Goal: Task Accomplishment & Management: Complete application form

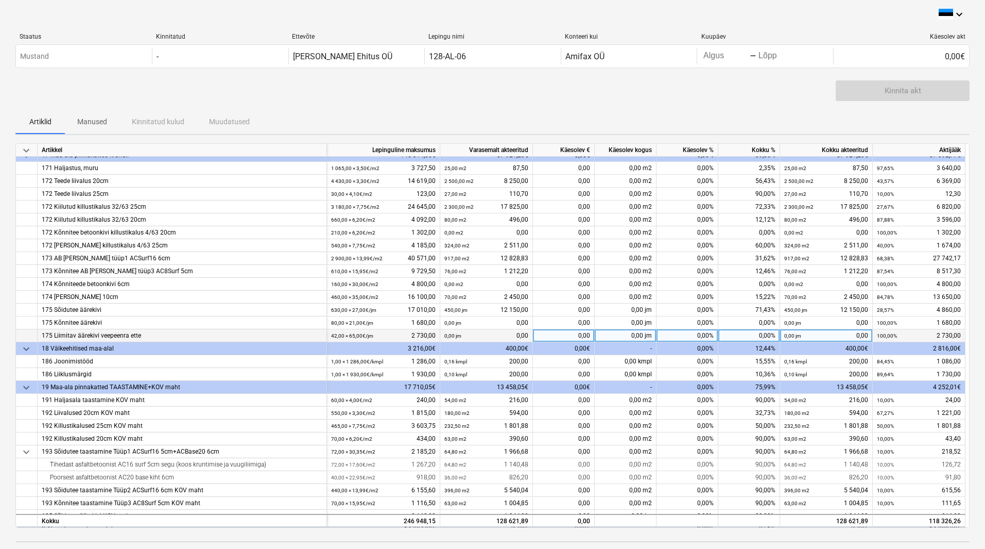
scroll to position [412, 0]
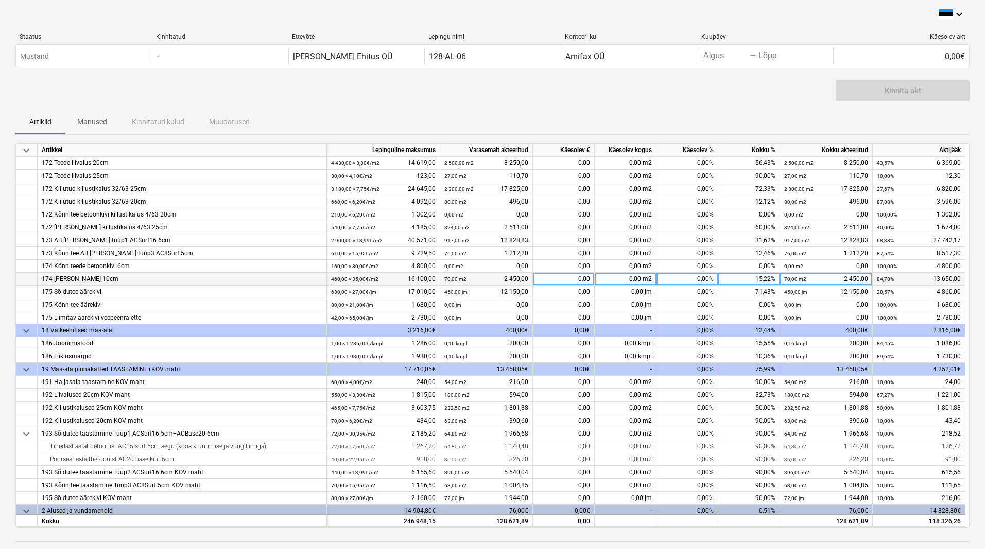
click at [155, 278] on div "174 Parkla murukivi 10cm" at bounding box center [182, 279] width 281 height 13
click at [702, 274] on div "0,00%" at bounding box center [688, 279] width 62 height 13
click at [622, 282] on div "0,00 m2" at bounding box center [626, 279] width 62 height 13
type input "260"
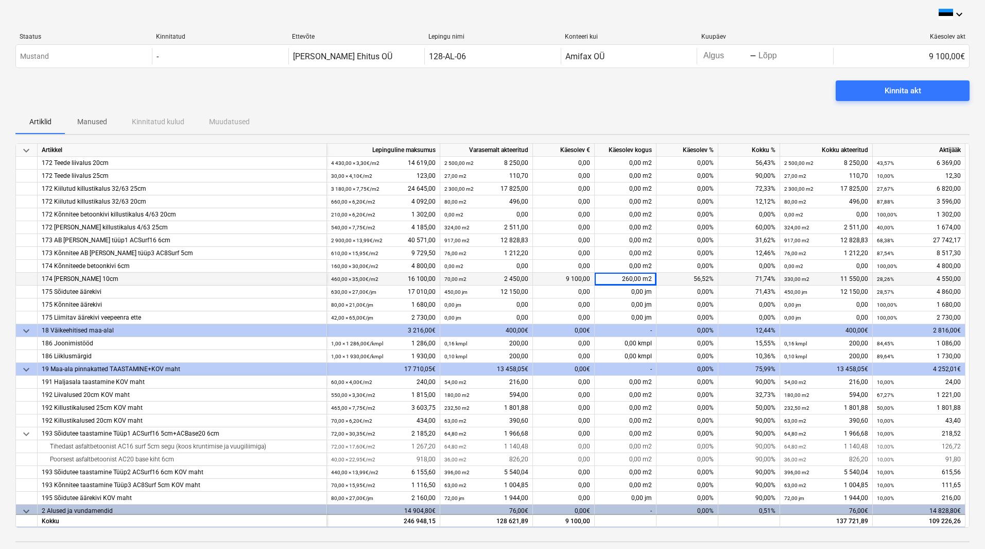
click at [587, 109] on div "Artiklid Manused Kinnitatud kulud Muudatused" at bounding box center [492, 121] width 955 height 25
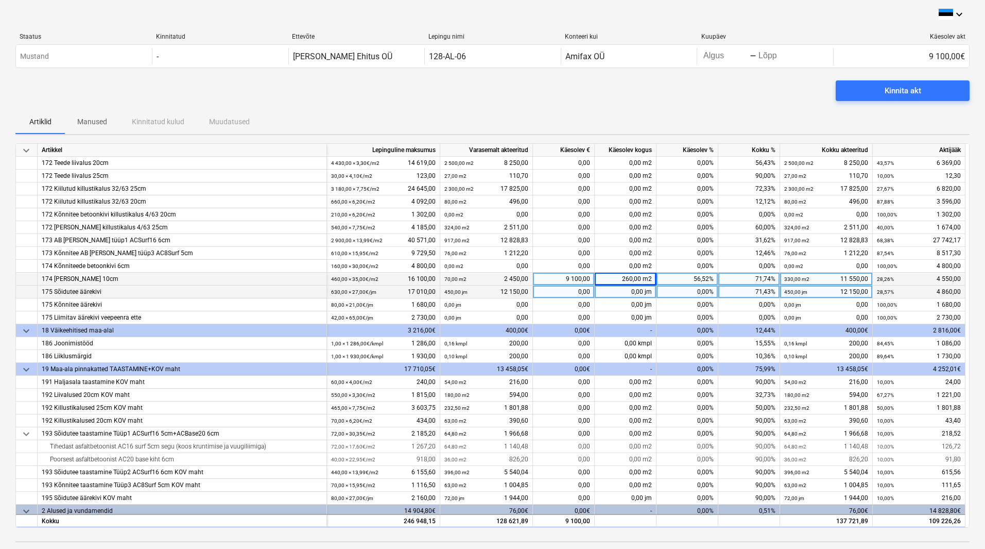
click at [558, 288] on div "0,00" at bounding box center [564, 291] width 62 height 13
type input "50"
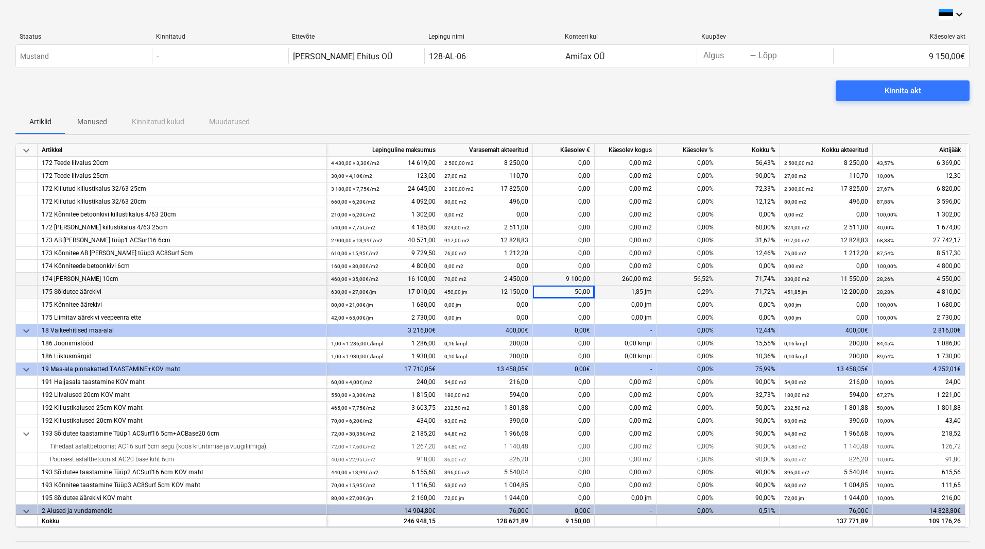
click at [513, 91] on div "Kinnita akt" at bounding box center [492, 94] width 955 height 29
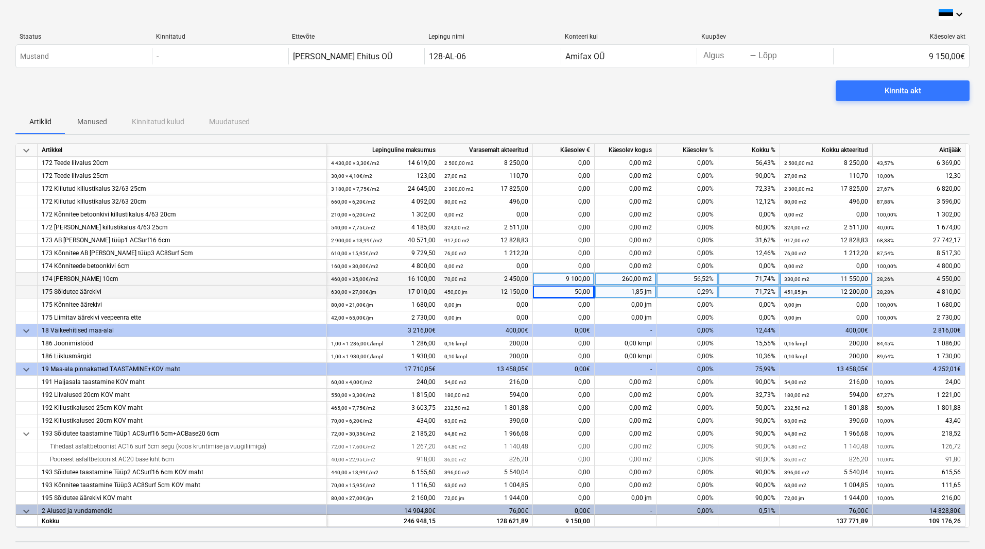
click at [629, 292] on div "1,85 jm" at bounding box center [626, 291] width 62 height 13
type input "50"
click at [574, 110] on div "Artiklid Manused Kinnitatud kulud Muudatused" at bounding box center [492, 121] width 955 height 25
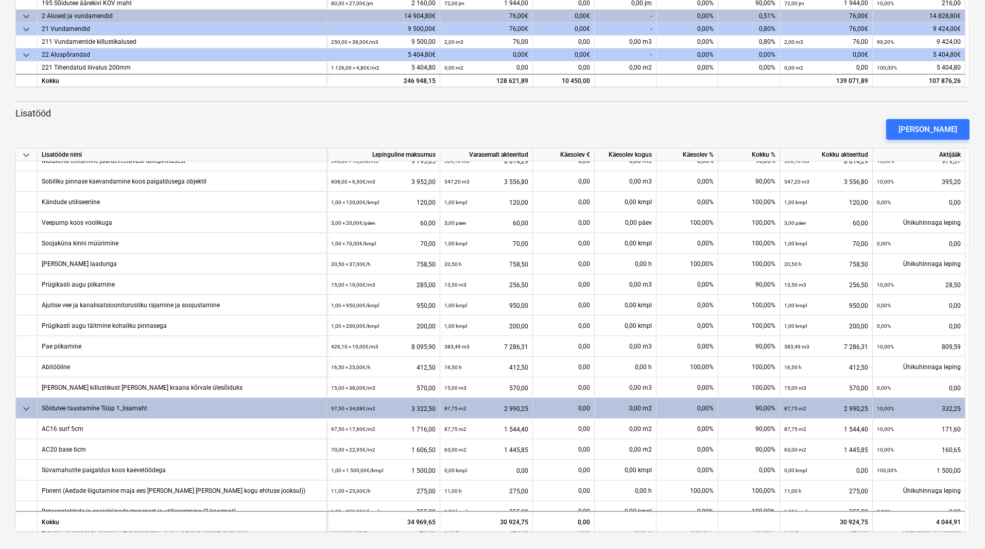
scroll to position [62, 0]
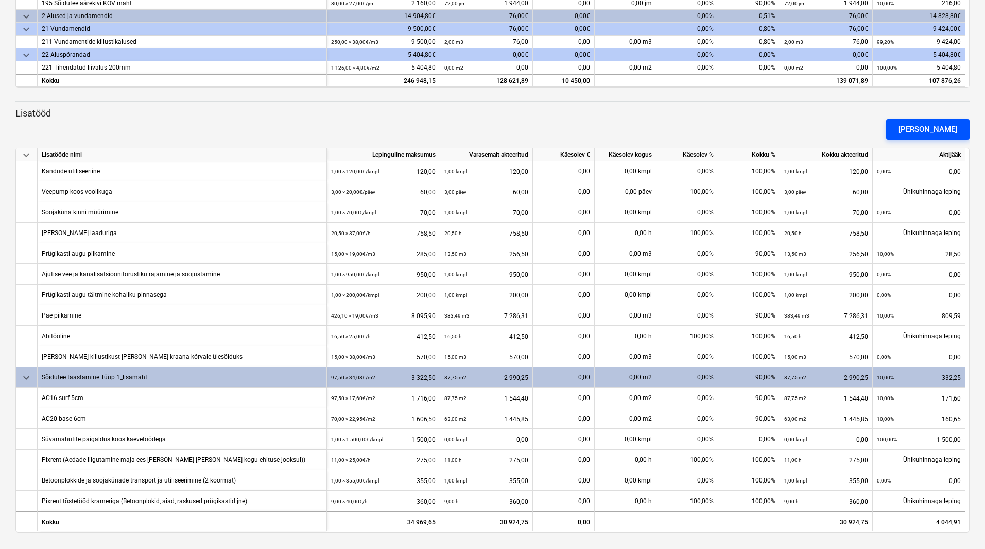
click at [933, 128] on div "Lisa lisatöö" at bounding box center [928, 129] width 59 height 13
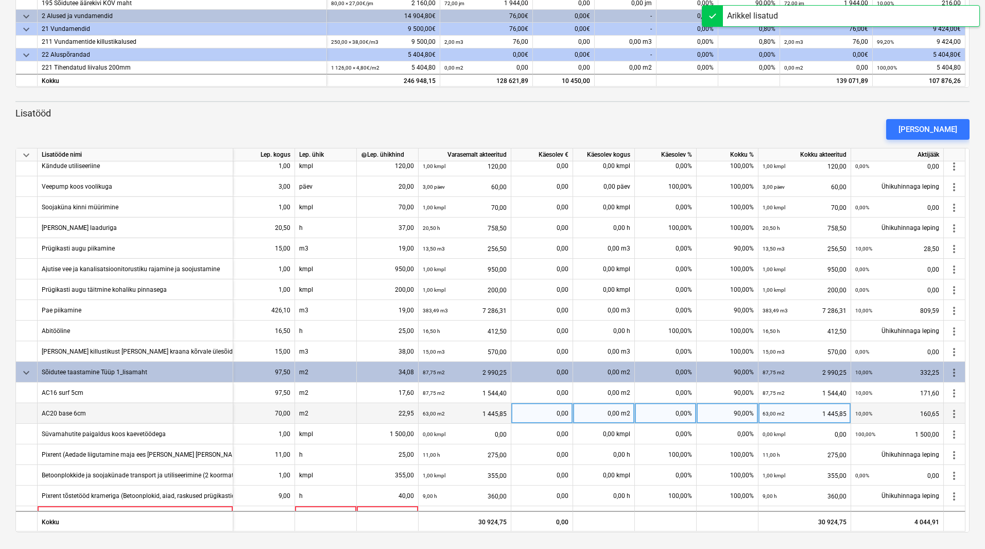
scroll to position [83, 0]
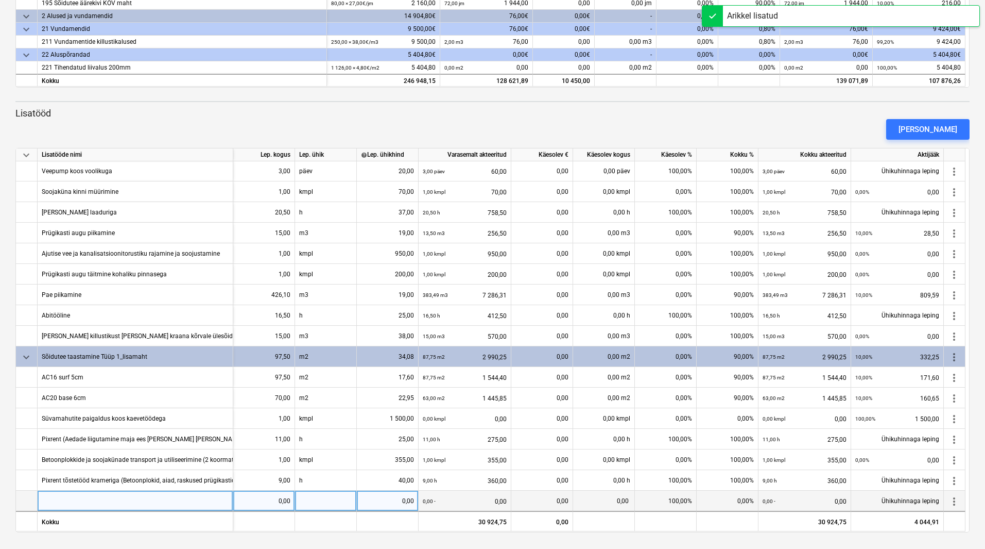
click at [183, 495] on div at bounding box center [136, 500] width 196 height 21
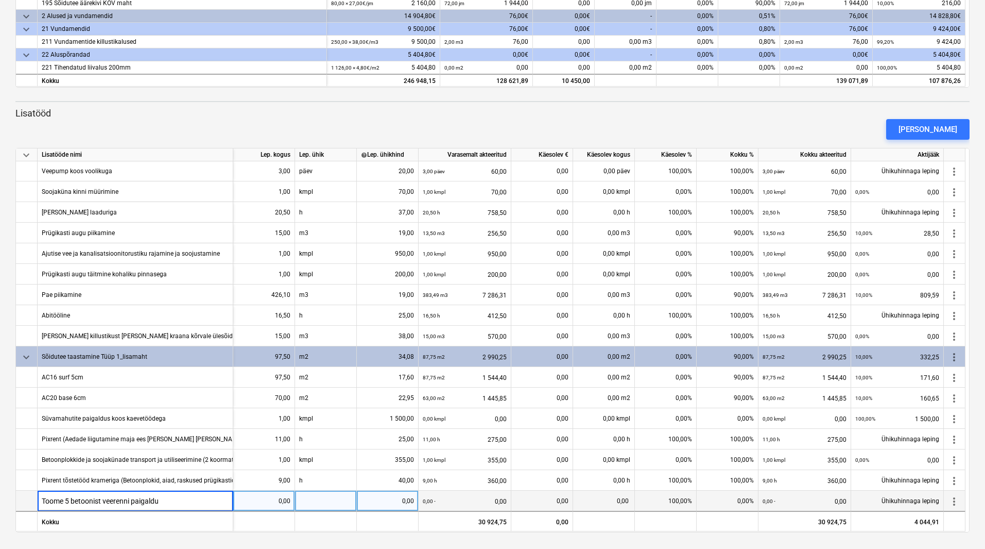
type input "Toome 5 betoonist veerenni paigaldus"
click at [258, 508] on div "0,00" at bounding box center [263, 500] width 53 height 21
type input "1"
click at [325, 505] on div at bounding box center [326, 500] width 62 height 21
click at [325, 505] on input at bounding box center [325, 500] width 61 height 20
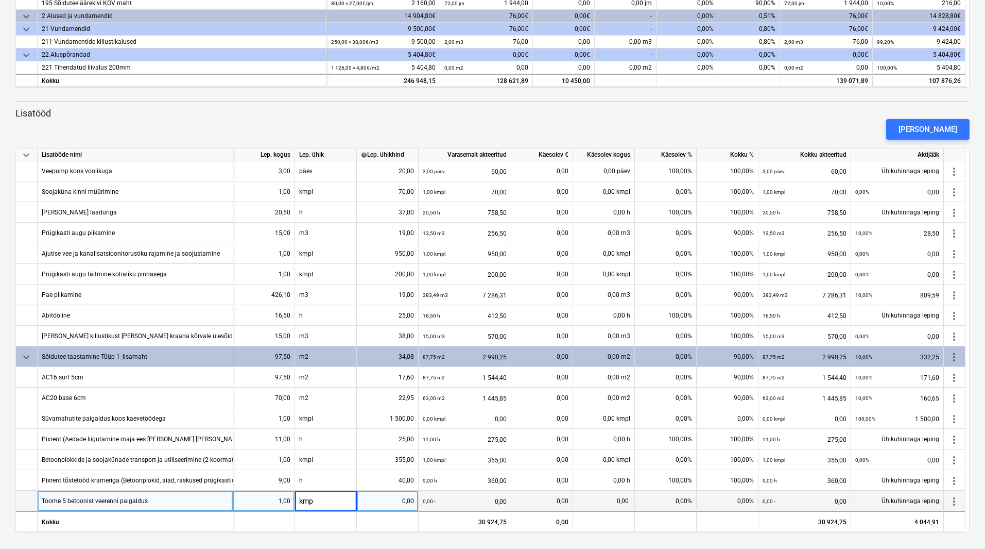
type input "kmpl"
click at [404, 500] on div "0,00" at bounding box center [387, 500] width 53 height 21
click at [379, 505] on input at bounding box center [387, 500] width 61 height 20
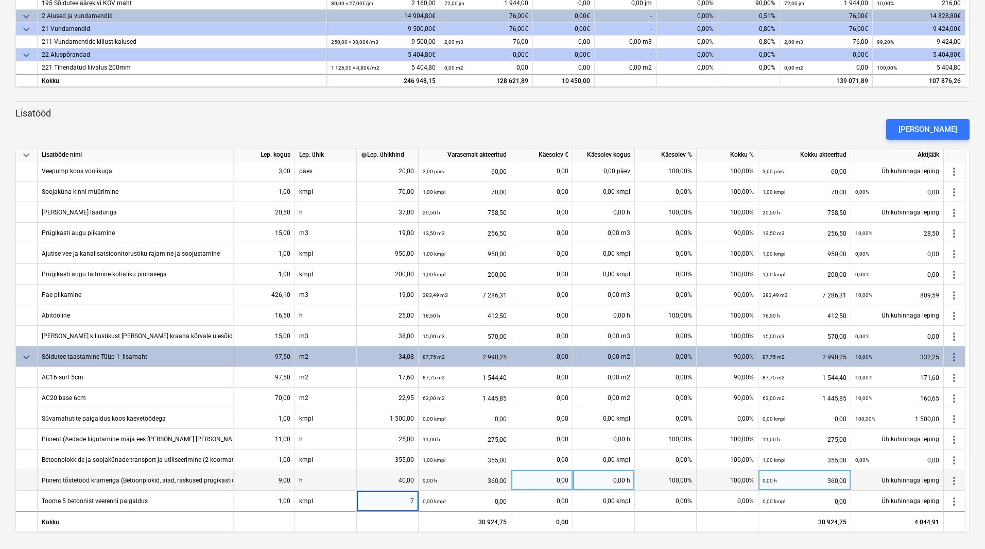
type input "70"
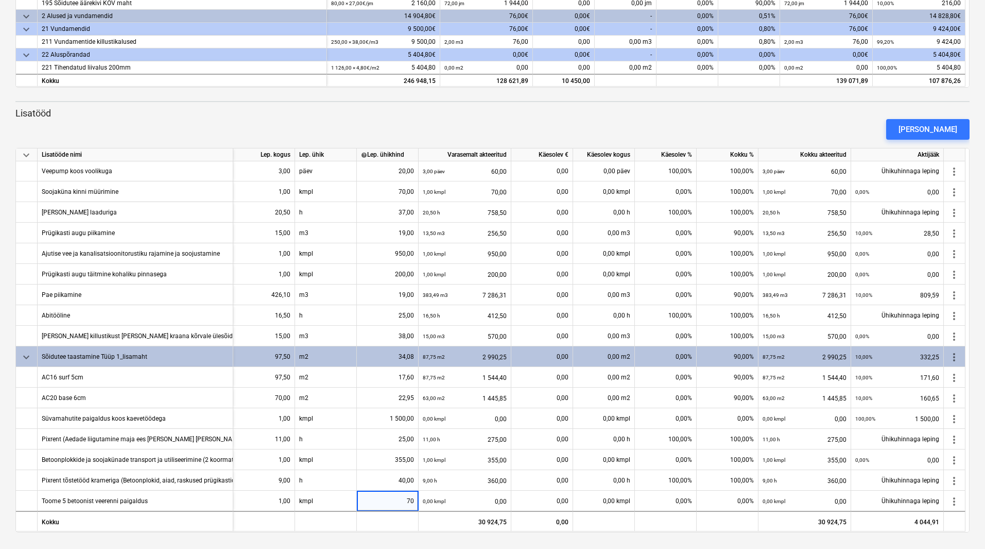
click at [339, 130] on div "Lisa lisatöö" at bounding box center [492, 129] width 963 height 29
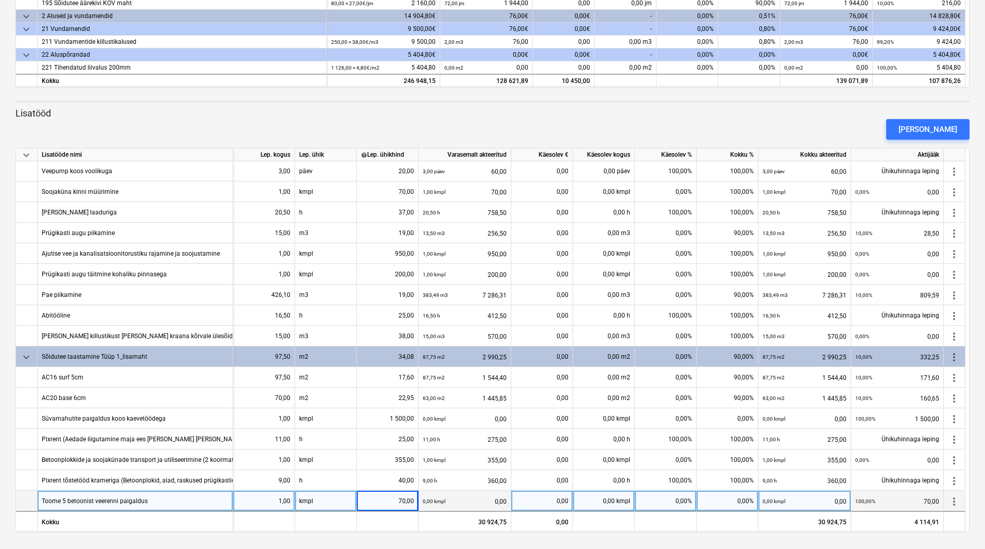
click at [711, 501] on div "0,00%" at bounding box center [728, 500] width 62 height 21
click at [711, 501] on input at bounding box center [727, 500] width 61 height 20
type input "100"
click at [497, 115] on div "Lisa lisatöö" at bounding box center [492, 129] width 963 height 29
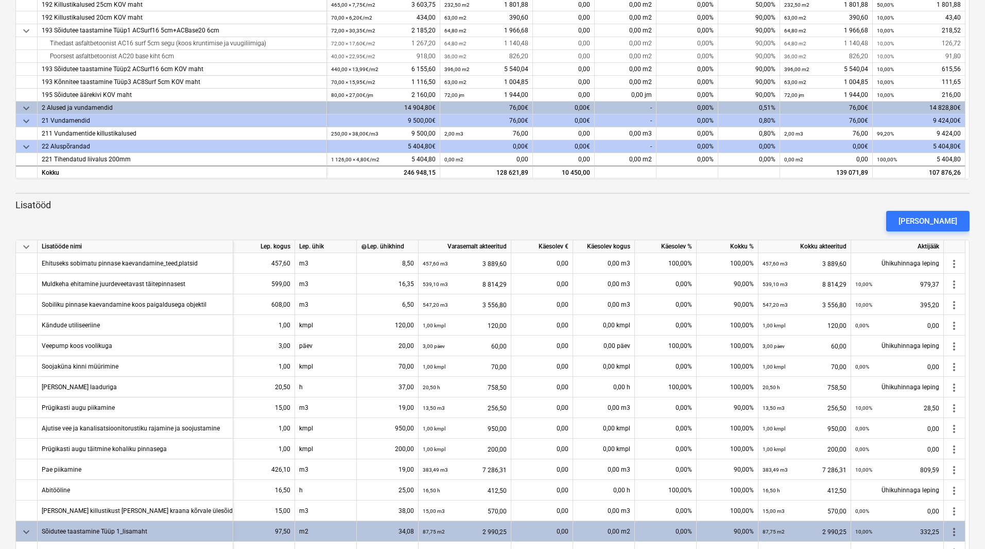
scroll to position [182, 0]
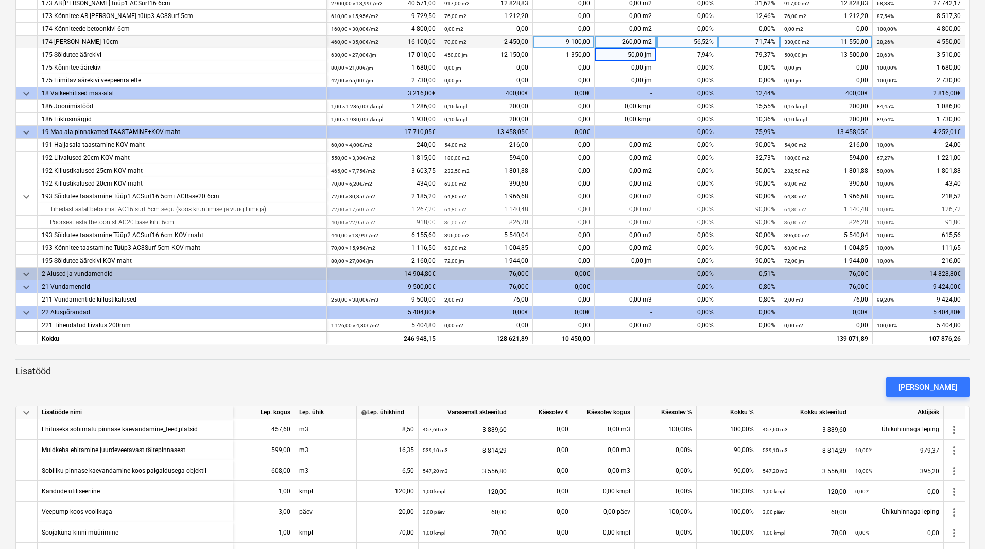
click at [276, 379] on div "Lisa lisatöö" at bounding box center [492, 386] width 963 height 29
click at [308, 366] on p "Lisatööd" at bounding box center [492, 371] width 955 height 12
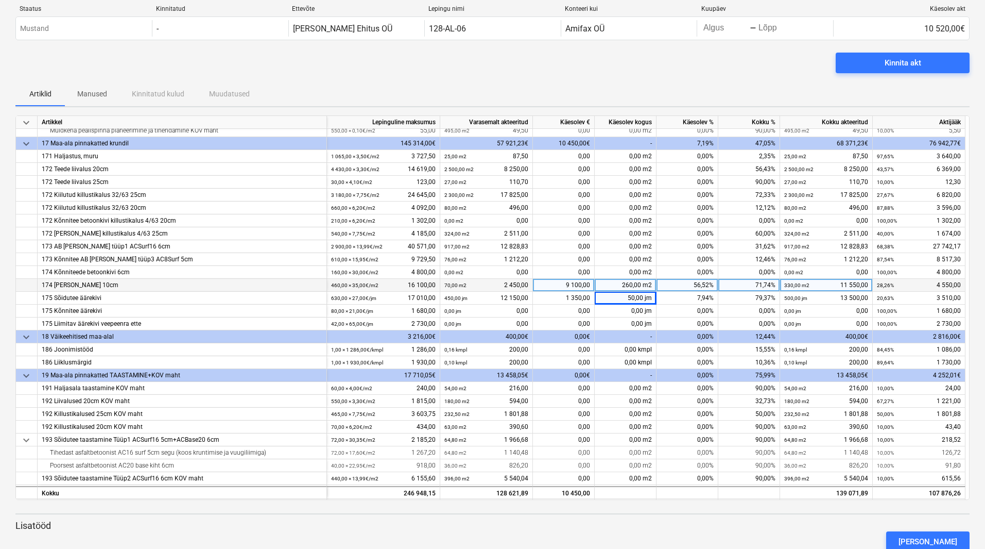
scroll to position [364, 0]
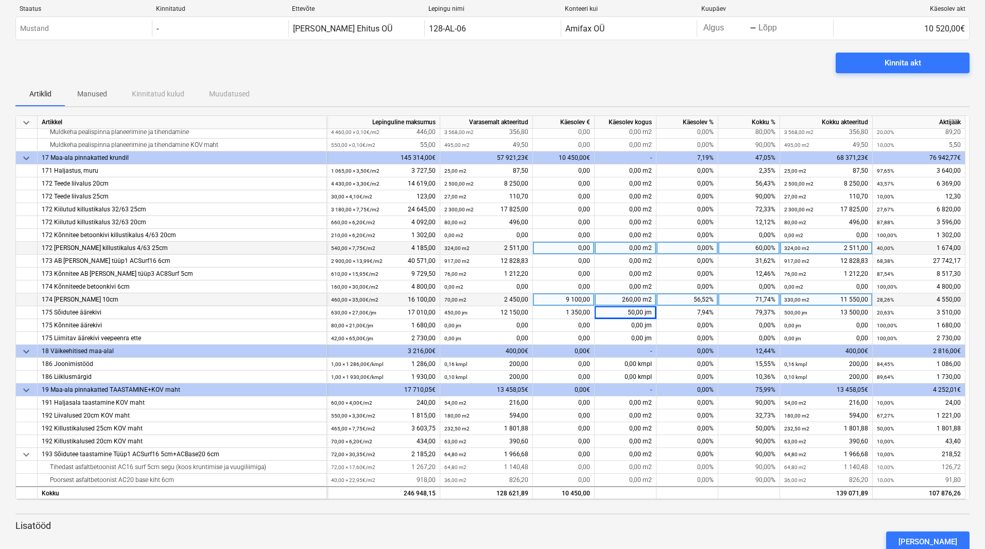
click at [674, 250] on div "0,00%" at bounding box center [688, 248] width 62 height 13
type input "30"
click at [636, 81] on div "Kinnita akt" at bounding box center [492, 67] width 955 height 29
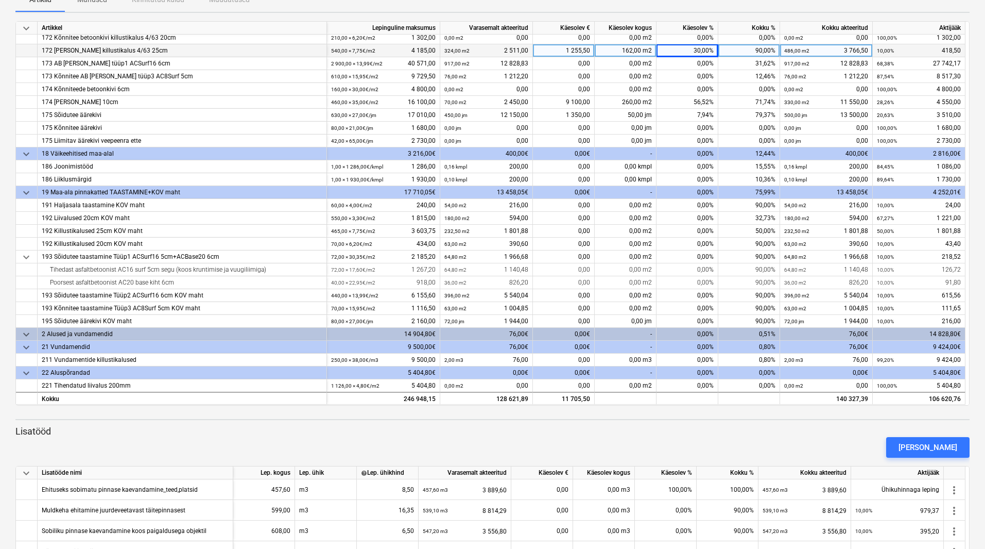
scroll to position [182, 0]
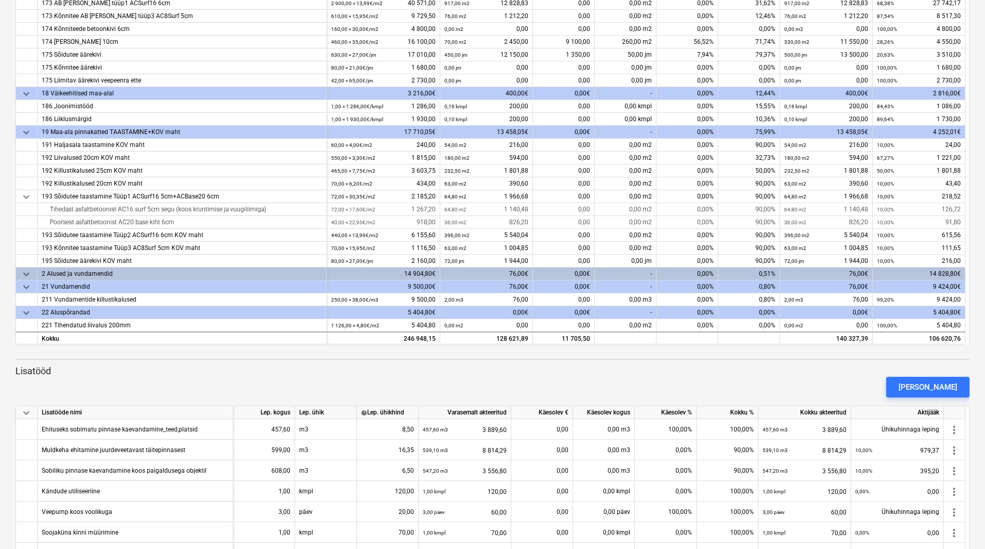
click at [249, 370] on p "Lisatööd" at bounding box center [492, 371] width 955 height 12
click at [554, 364] on div "keyboard_arrow_down Artikkel Lepinguline maksumus Varasemalt akteeritud Käesole…" at bounding box center [492, 375] width 955 height 829
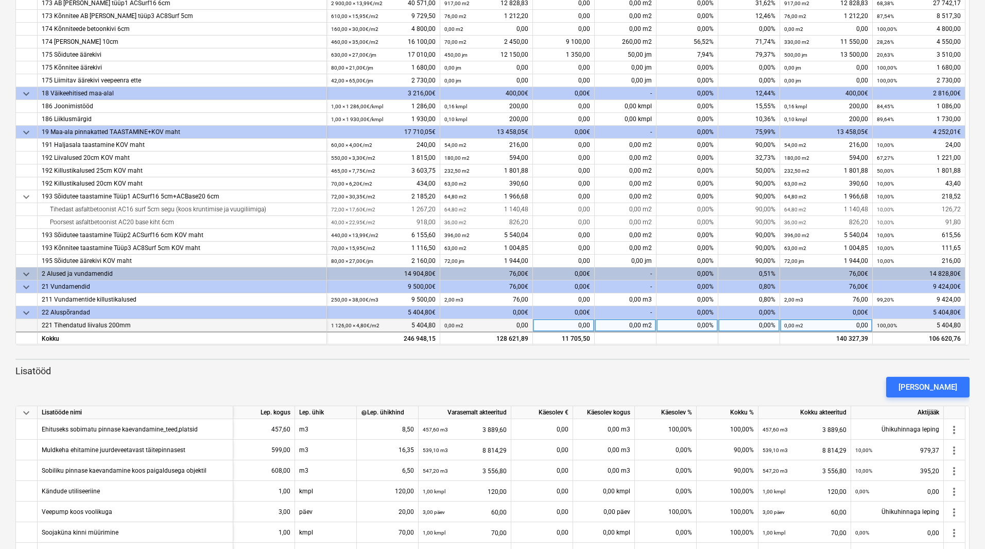
click at [710, 327] on div "0,00%" at bounding box center [688, 325] width 62 height 13
type input "10"
click at [677, 369] on p "Lisatööd" at bounding box center [492, 371] width 955 height 12
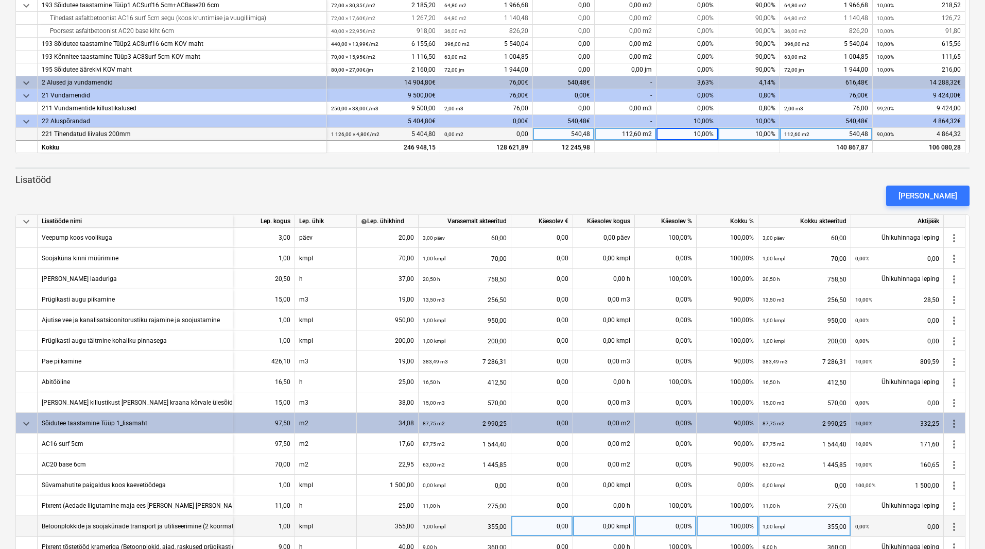
scroll to position [440, 0]
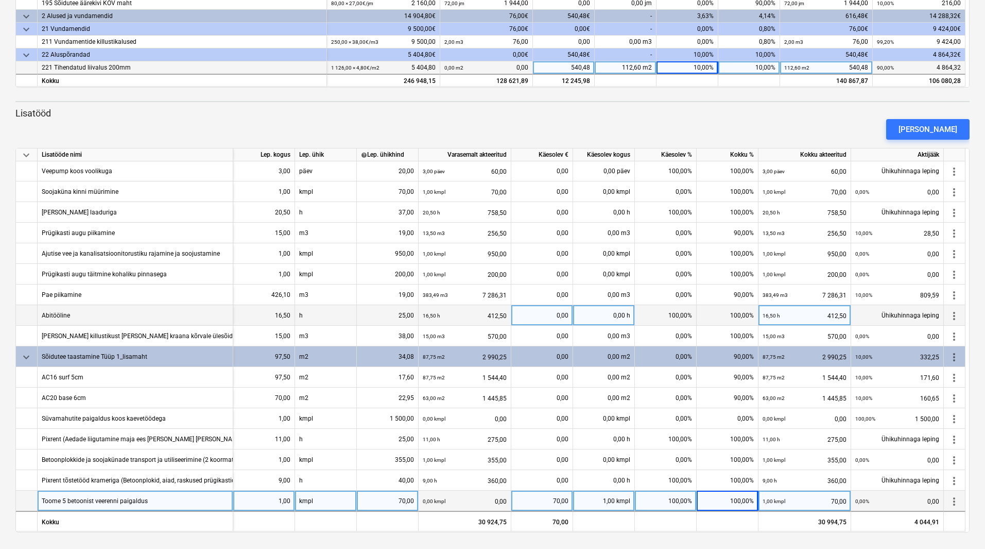
click at [608, 311] on div "0,00 h" at bounding box center [604, 315] width 62 height 21
type input "3"
click at [439, 115] on div "Lisa lisatöö" at bounding box center [492, 129] width 963 height 29
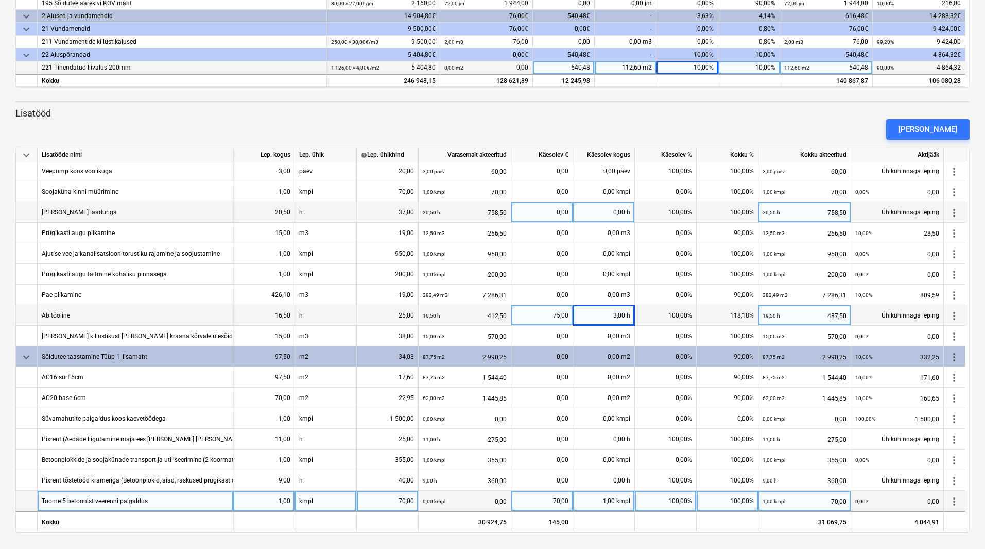
click at [617, 216] on div "0,00 h" at bounding box center [604, 212] width 62 height 21
type input "2"
click at [576, 104] on div "keyboard_arrow_down Artikkel Lepinguline maksumus Varasemalt akteeritud Käesole…" at bounding box center [492, 117] width 955 height 829
click at [528, 105] on div "keyboard_arrow_down Artikkel Lepinguline maksumus Varasemalt akteeritud Käesole…" at bounding box center [492, 117] width 955 height 829
click at [448, 141] on div at bounding box center [492, 144] width 955 height 8
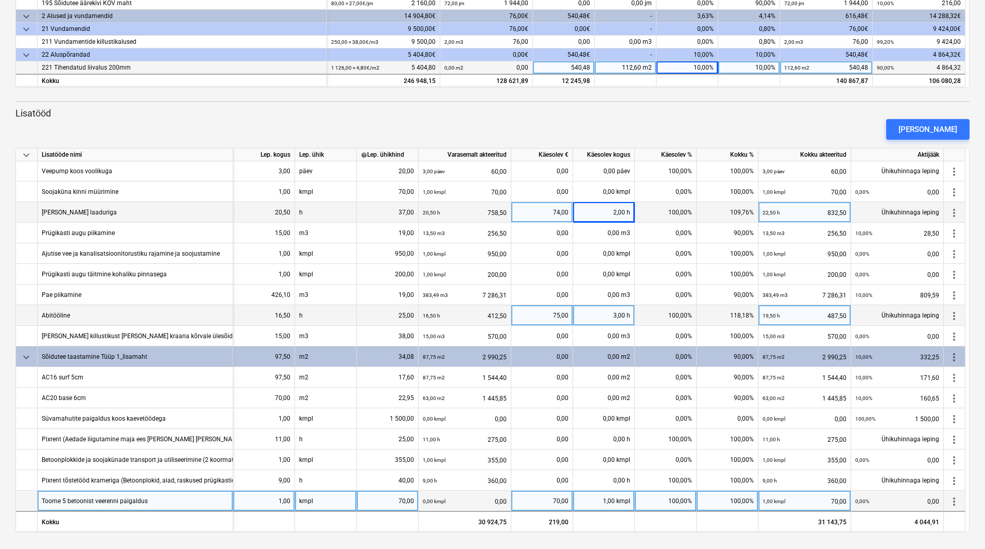
click at [455, 113] on p "Lisatööd" at bounding box center [492, 113] width 955 height 12
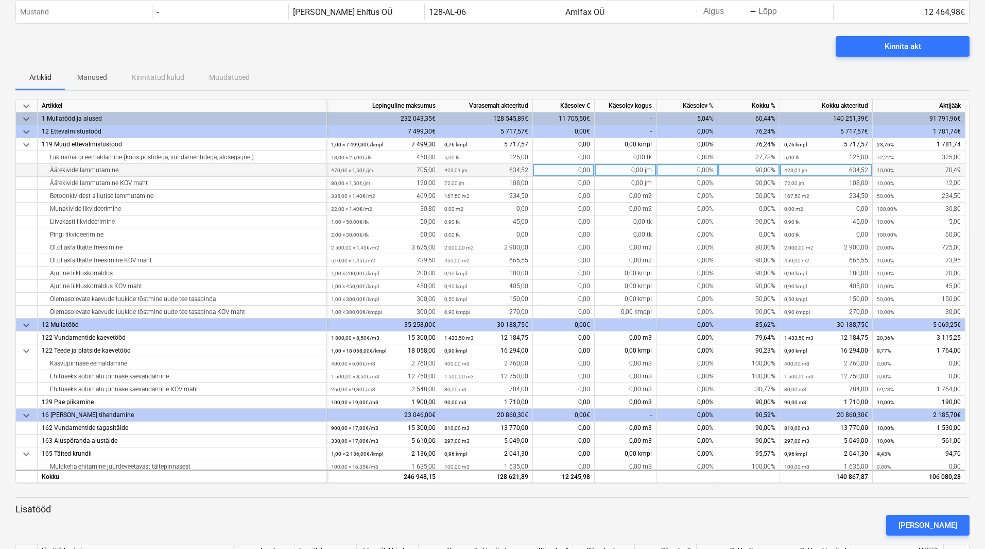
scroll to position [0, 0]
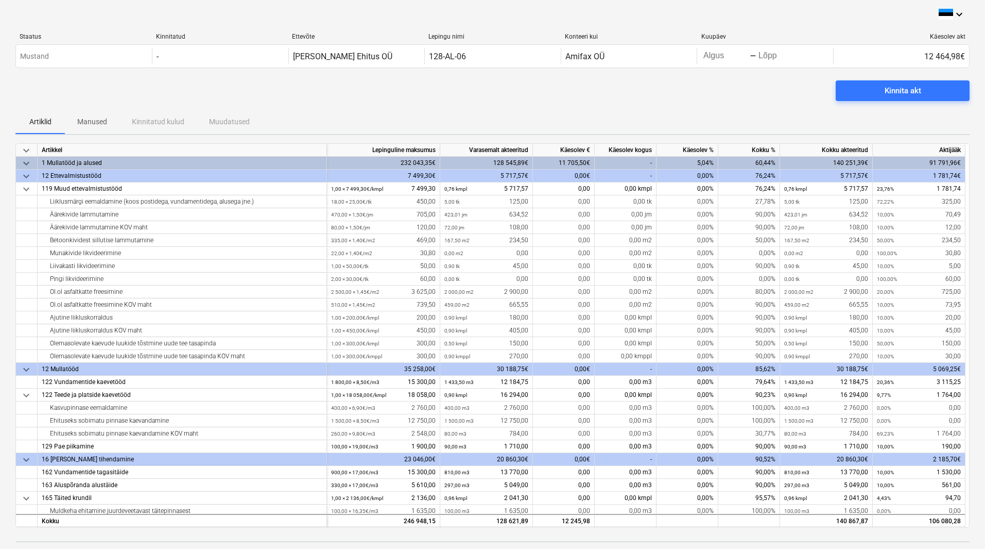
click at [554, 93] on div "Kinnita akt" at bounding box center [492, 94] width 955 height 29
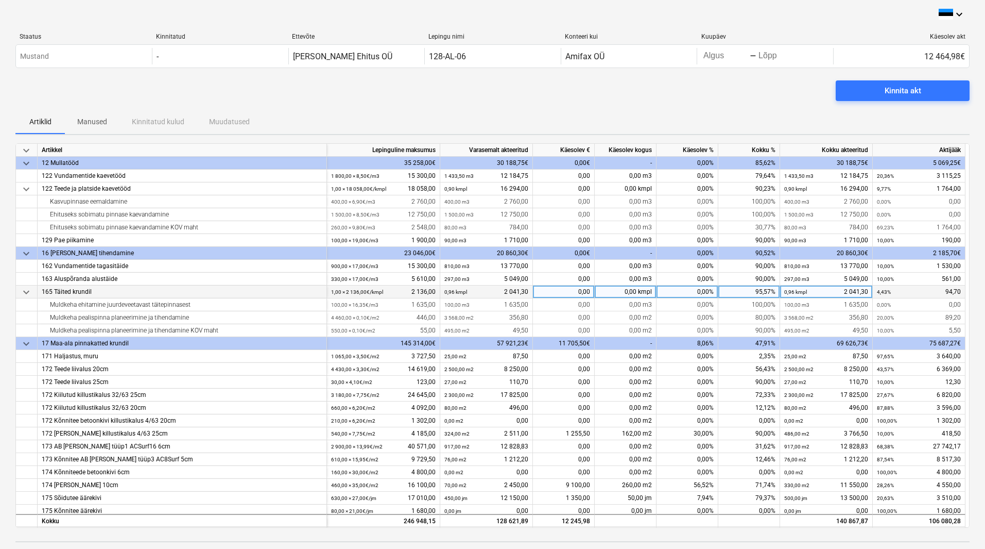
scroll to position [258, 0]
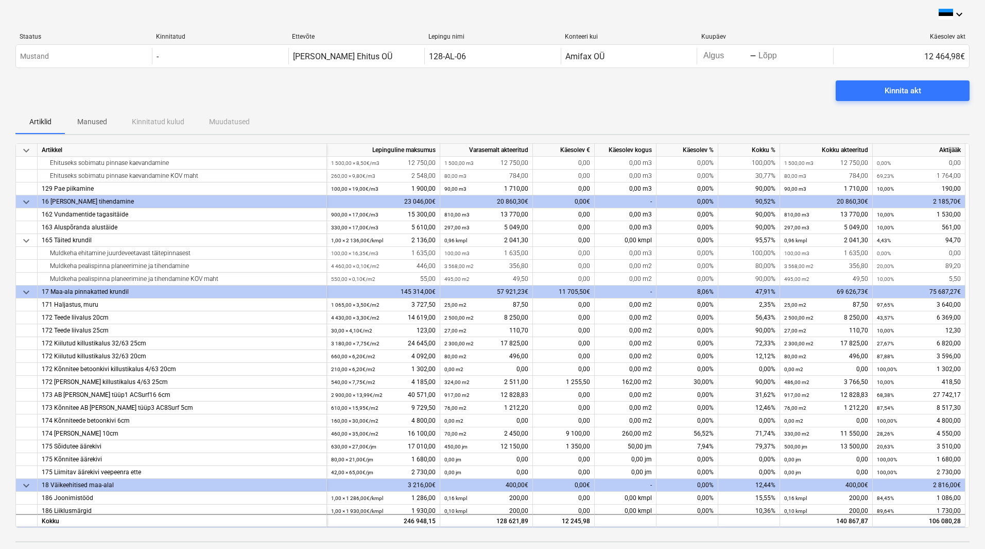
click at [344, 96] on div "Kinnita akt" at bounding box center [492, 94] width 955 height 29
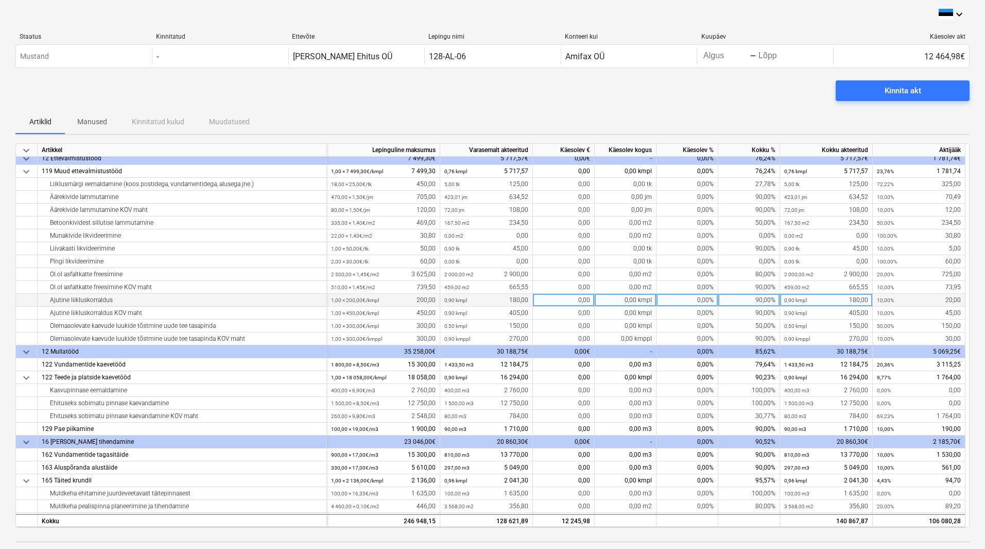
scroll to position [0, 0]
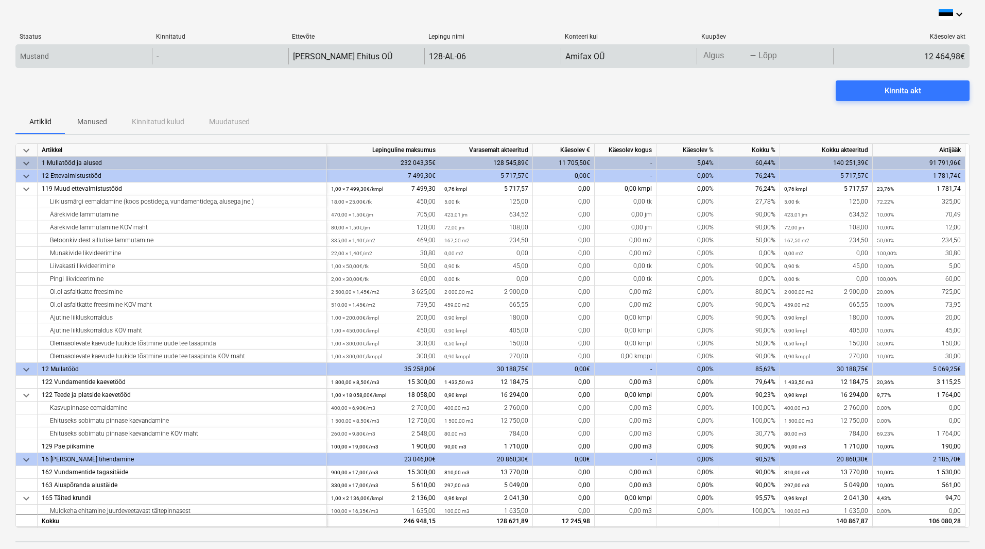
click at [718, 59] on body "keyboard_arrow_down Staatus Kinnitatud Ettevõte Lepingu nimi Konteeri kui Kuupä…" at bounding box center [492, 274] width 985 height 549
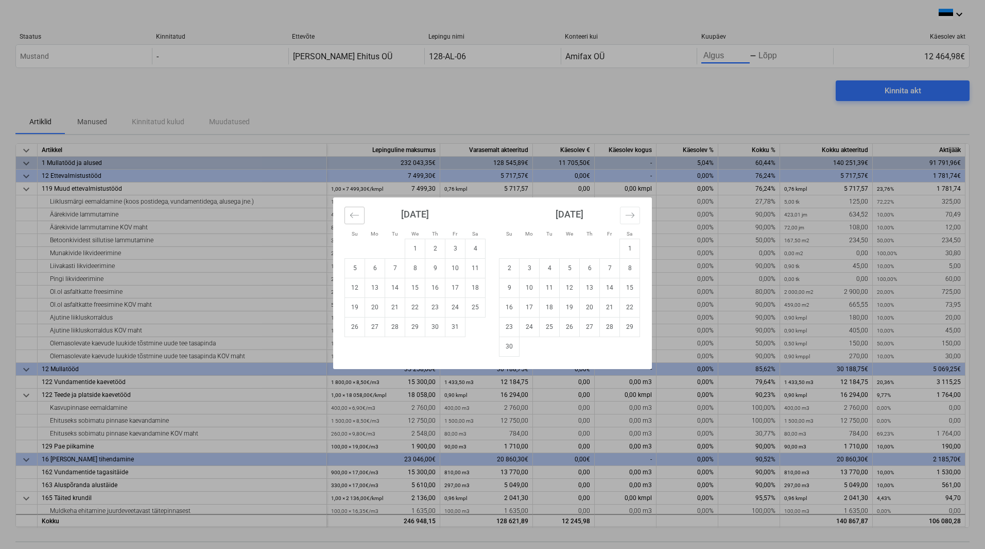
click at [348, 217] on button "Move backward to switch to the previous month." at bounding box center [355, 216] width 20 height 18
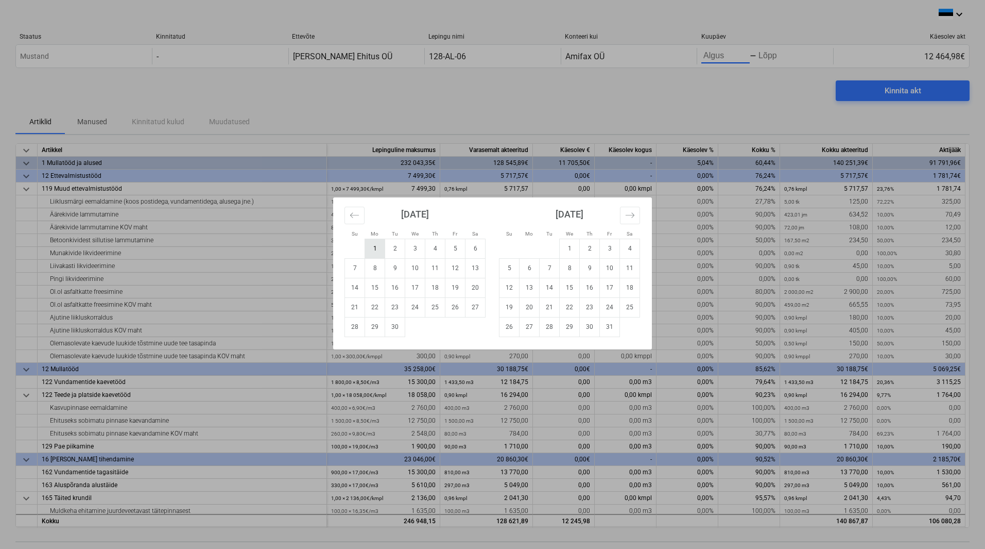
click at [378, 248] on td "1" at bounding box center [375, 249] width 20 height 20
type input "09/01/2025"
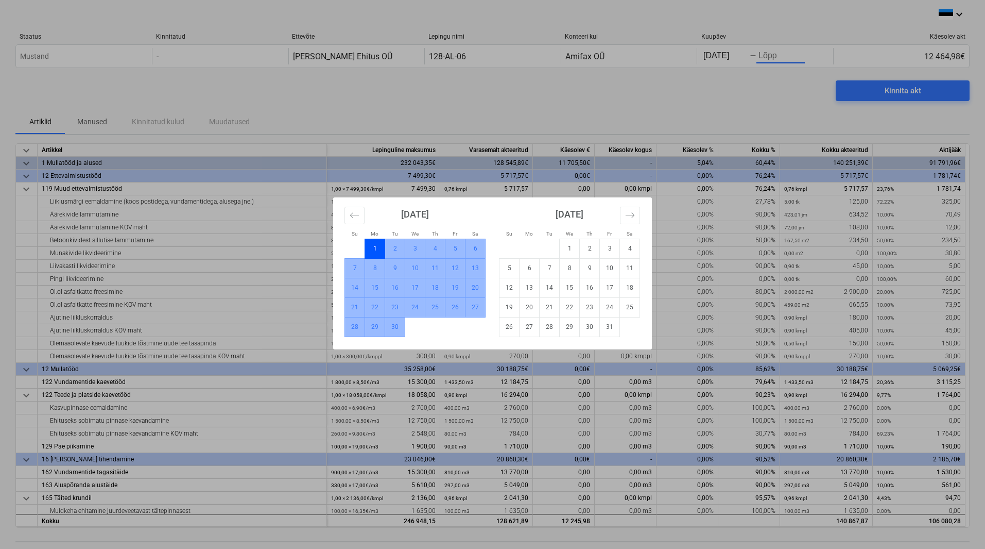
click at [398, 322] on td "30" at bounding box center [395, 327] width 20 height 20
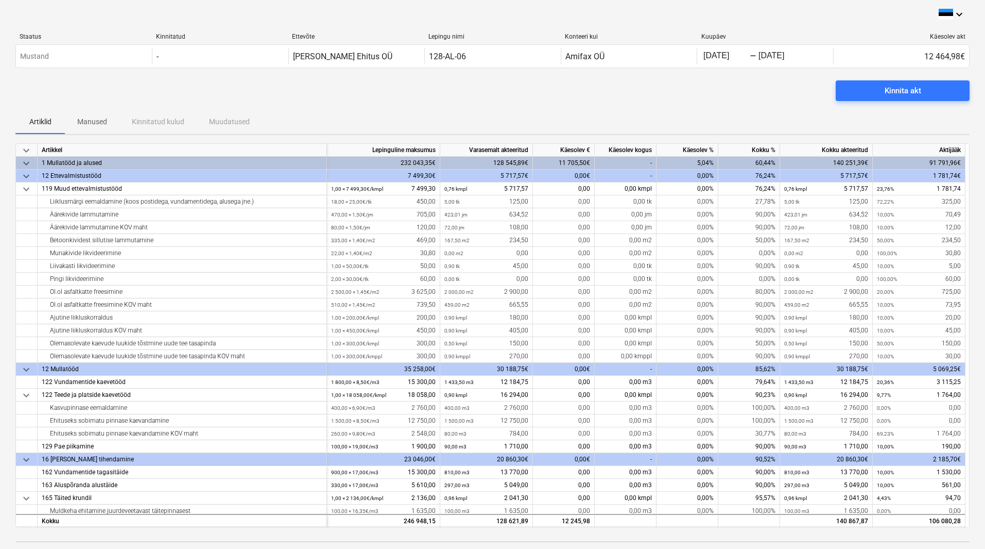
click at [543, 107] on div "Kinnita akt" at bounding box center [492, 94] width 955 height 29
click at [600, 130] on div "Artiklid Manused Kinnitatud kulud Muudatused" at bounding box center [492, 121] width 955 height 25
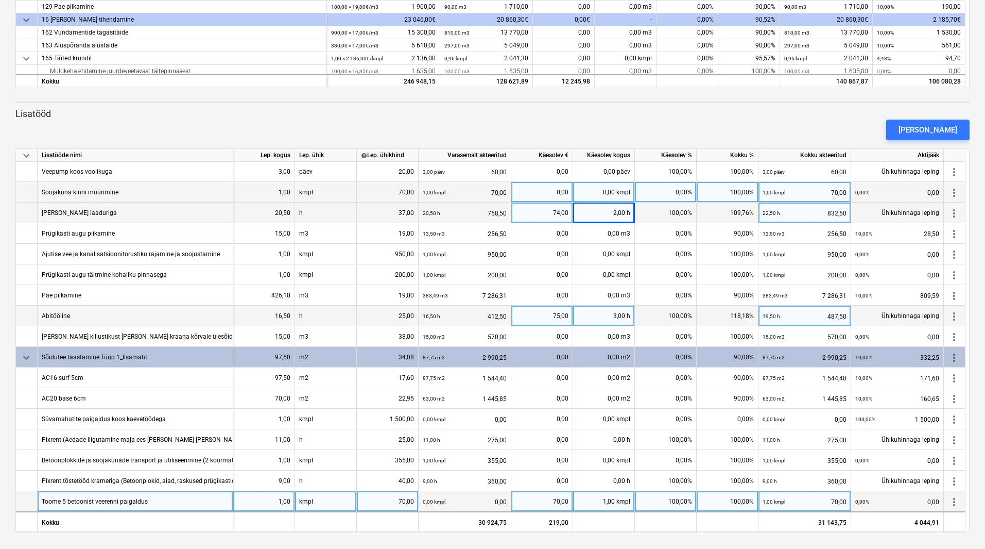
scroll to position [440, 0]
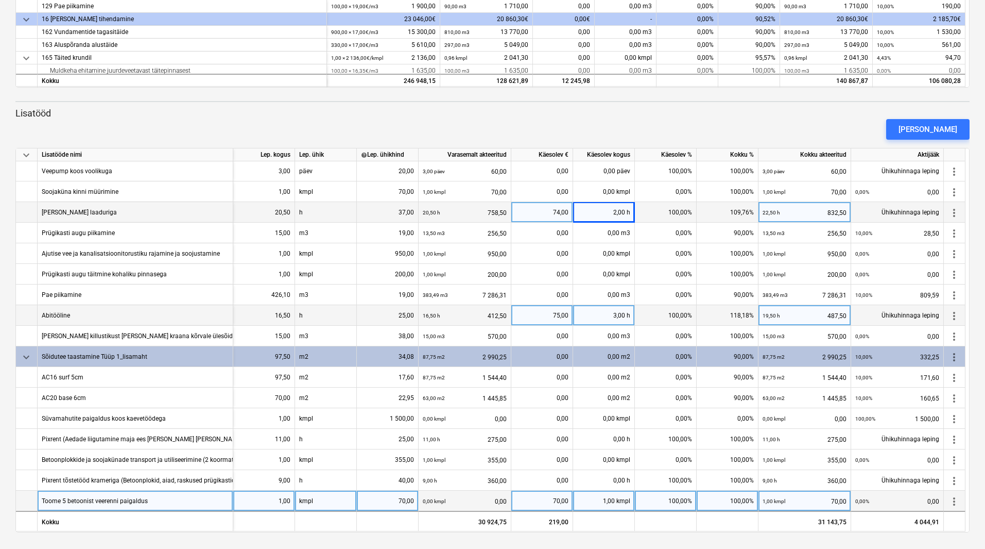
click at [538, 103] on div "keyboard_arrow_down Artikkel Lepinguline maksumus Varasemalt akteeritud Käesole…" at bounding box center [492, 117] width 955 height 829
click at [298, 98] on div "keyboard_arrow_down Artikkel Lepinguline maksumus Varasemalt akteeritud Käesole…" at bounding box center [492, 117] width 955 height 829
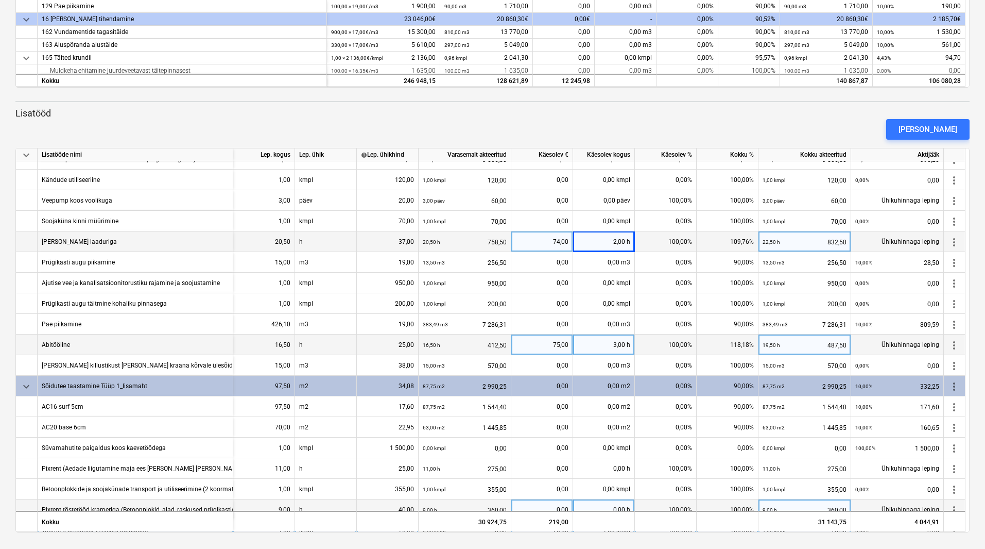
scroll to position [83, 0]
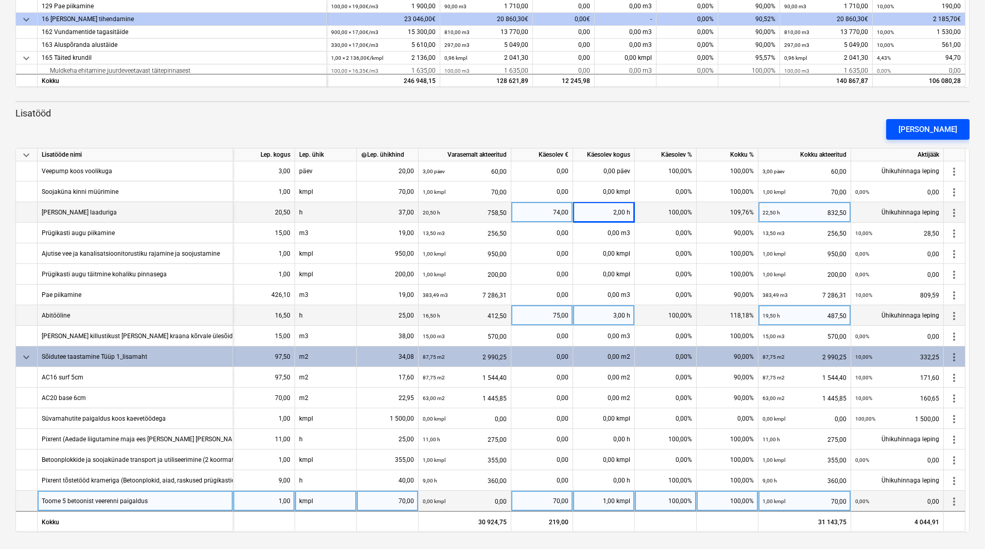
click at [917, 122] on button "Lisa lisatöö" at bounding box center [928, 129] width 83 height 21
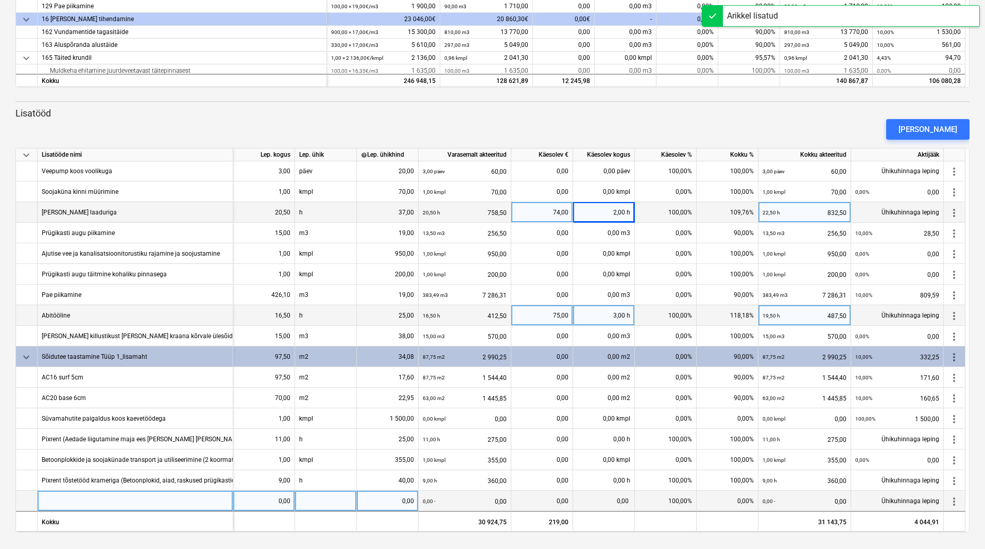
click at [112, 508] on div at bounding box center [136, 500] width 196 height 21
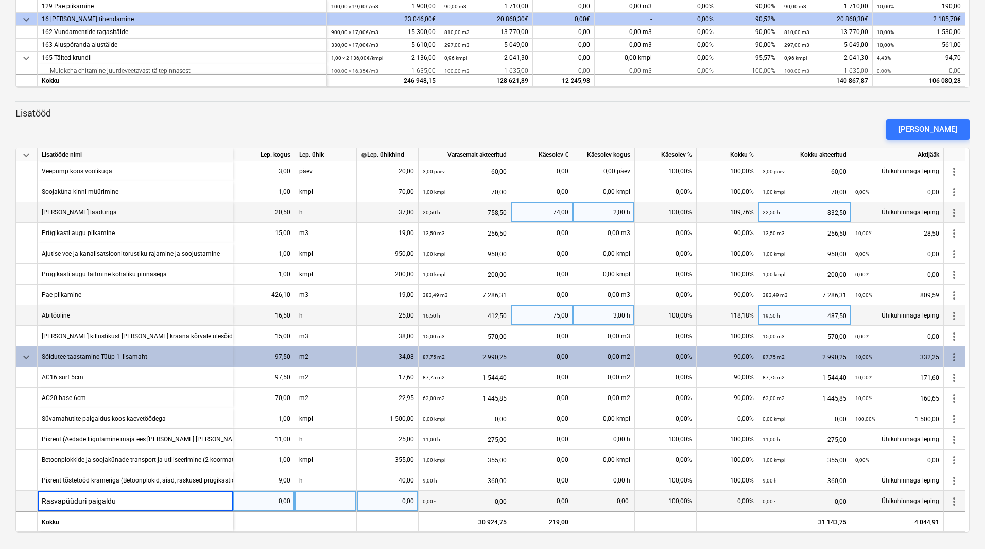
type input "Rasvapüüduri paigaldus"
click at [292, 506] on div "0,00" at bounding box center [264, 500] width 62 height 21
click at [292, 506] on input at bounding box center [263, 500] width 61 height 20
type input "1"
click at [310, 508] on div at bounding box center [326, 500] width 62 height 21
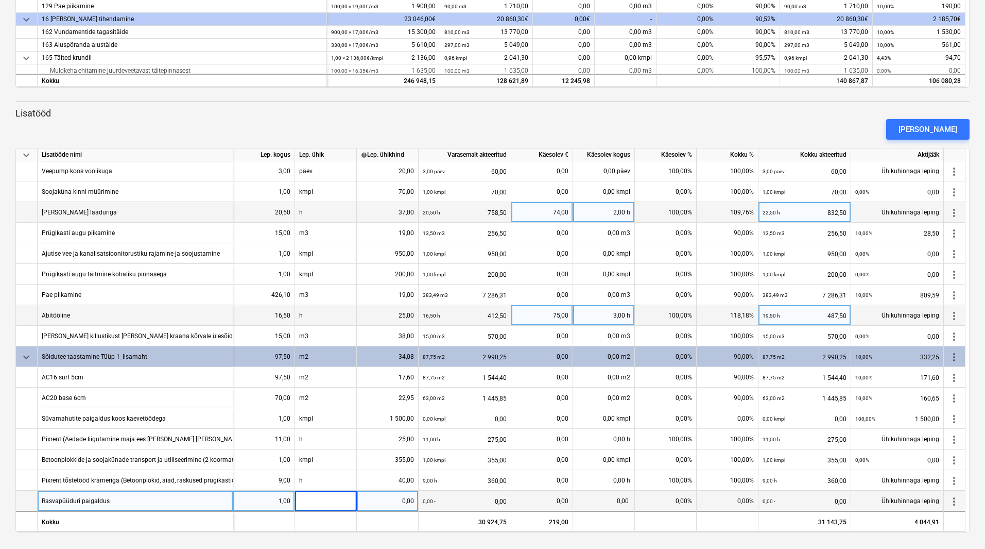
click at [310, 508] on input at bounding box center [325, 500] width 61 height 20
type input "kmpl"
click at [381, 500] on div "0,00" at bounding box center [387, 500] width 53 height 21
type input "4675"
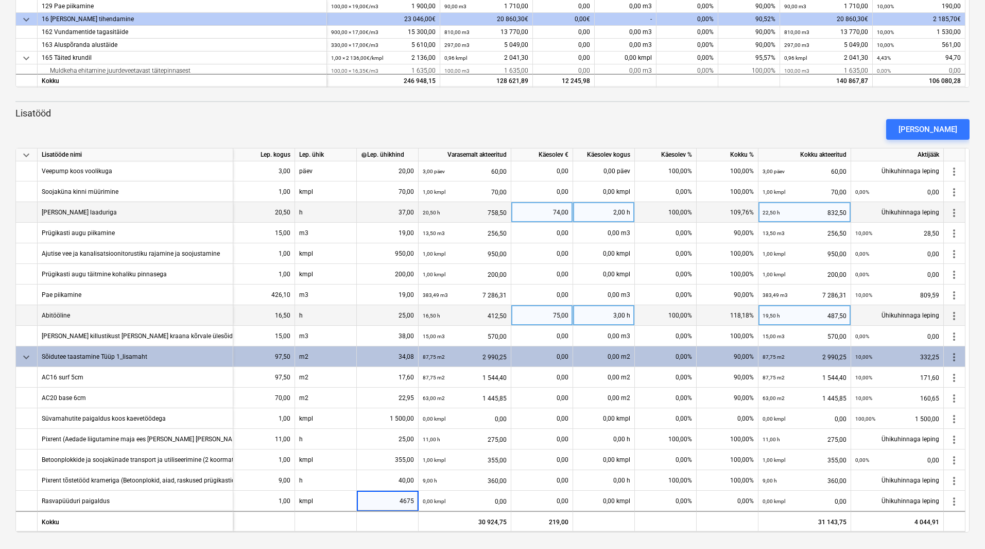
click at [414, 115] on div "Lisa lisatöö" at bounding box center [492, 129] width 963 height 29
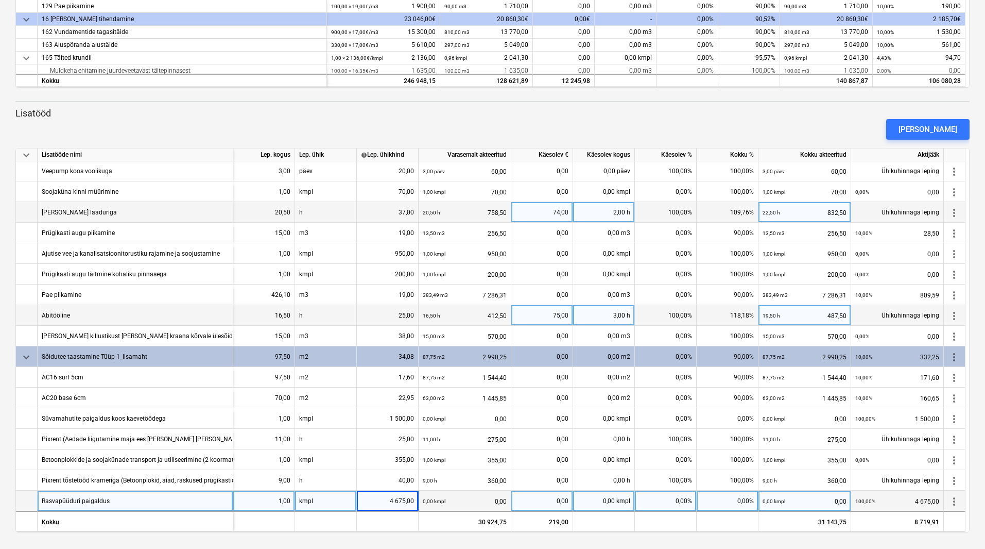
click at [552, 510] on div "0,00" at bounding box center [542, 500] width 53 height 21
type input "1700"
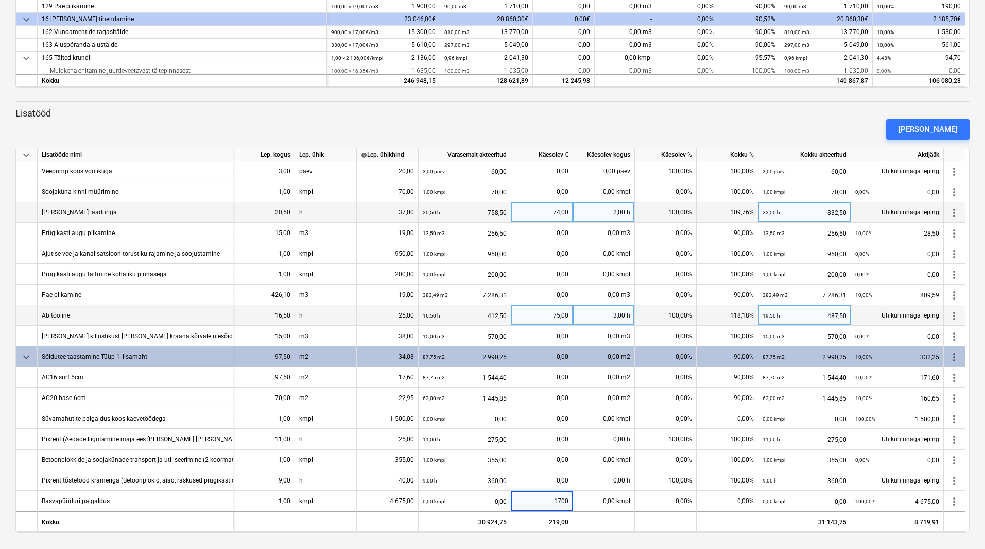
click at [507, 113] on p "Lisatööd" at bounding box center [492, 113] width 955 height 12
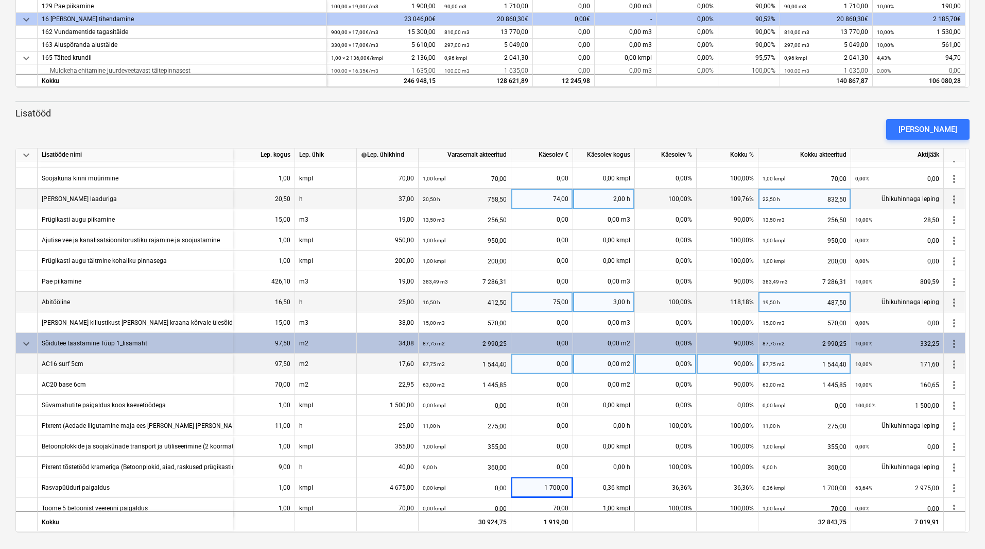
scroll to position [104, 0]
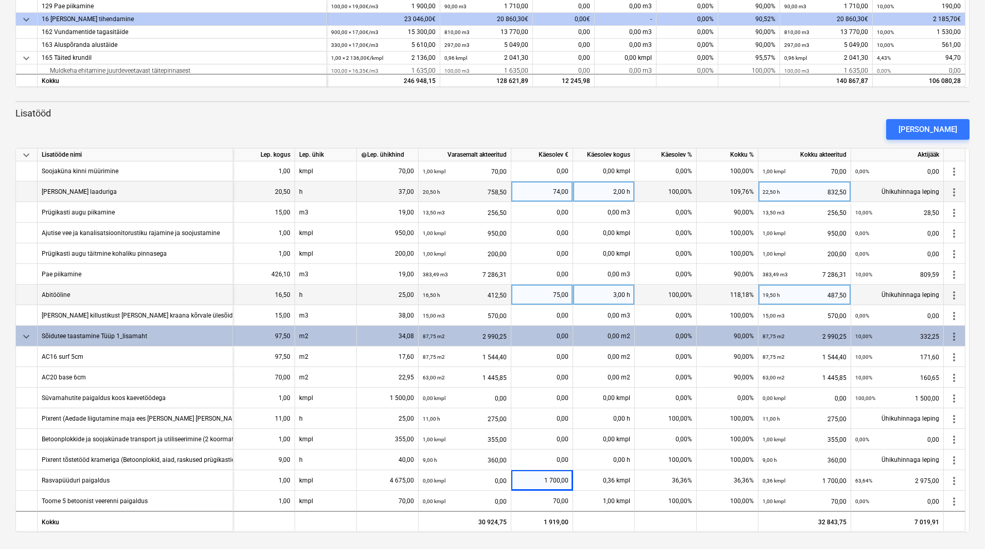
click at [261, 111] on p "Lisatööd" at bounding box center [492, 113] width 955 height 12
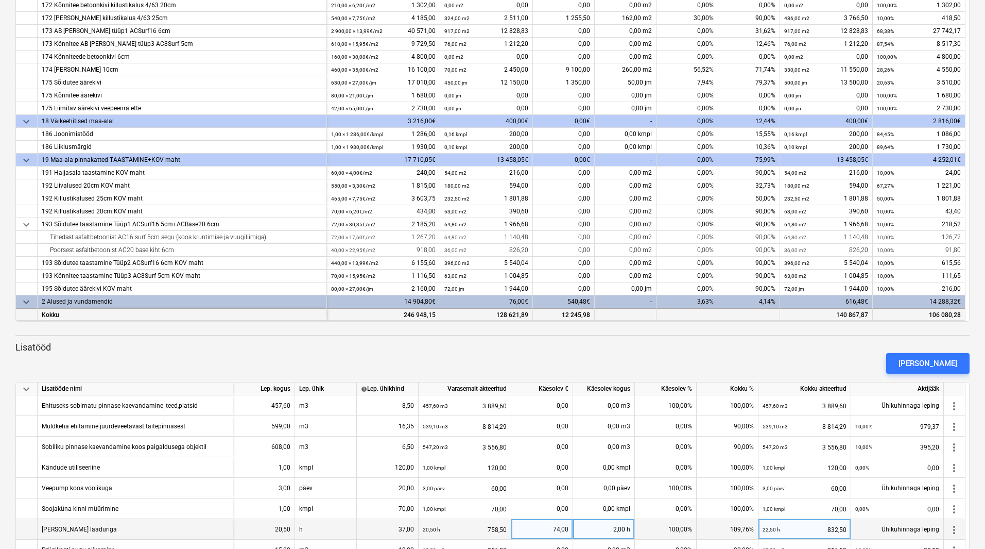
scroll to position [467, 0]
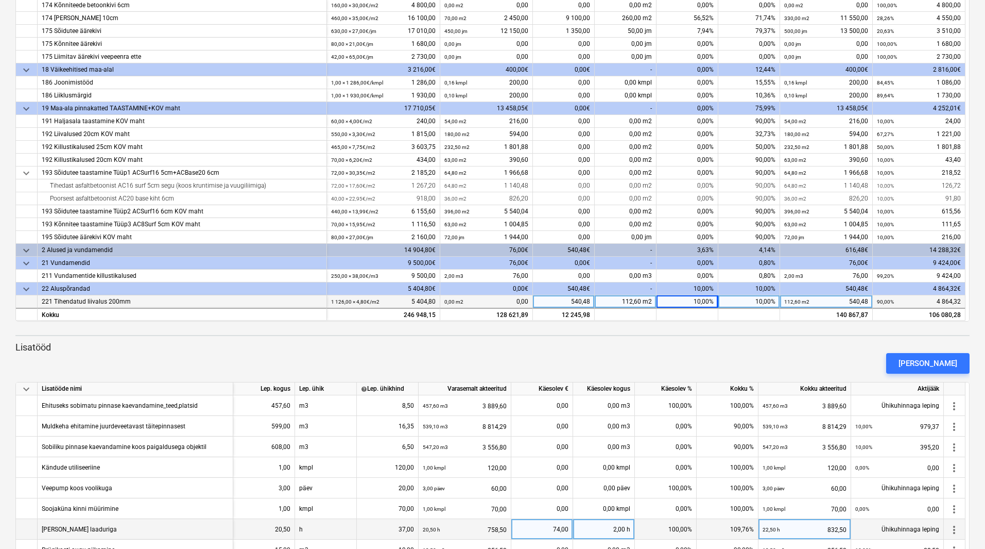
click at [489, 336] on div "keyboard_arrow_down Artikkel Lepinguline maksumus Varasemalt akteeritud Käesole…" at bounding box center [492, 351] width 955 height 829
click at [352, 337] on div "keyboard_arrow_down Artikkel Lepinguline maksumus Varasemalt akteeritud Käesole…" at bounding box center [492, 351] width 955 height 829
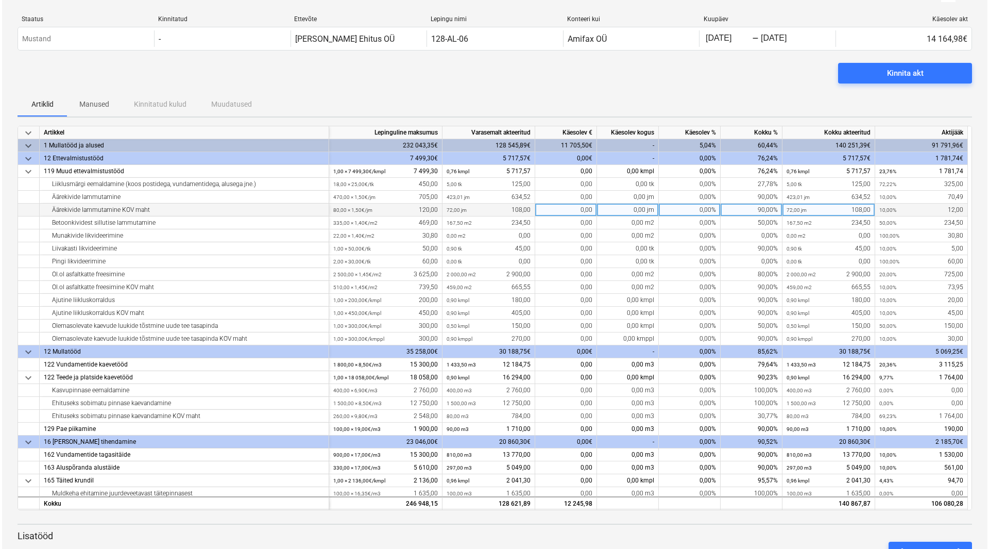
scroll to position [0, 0]
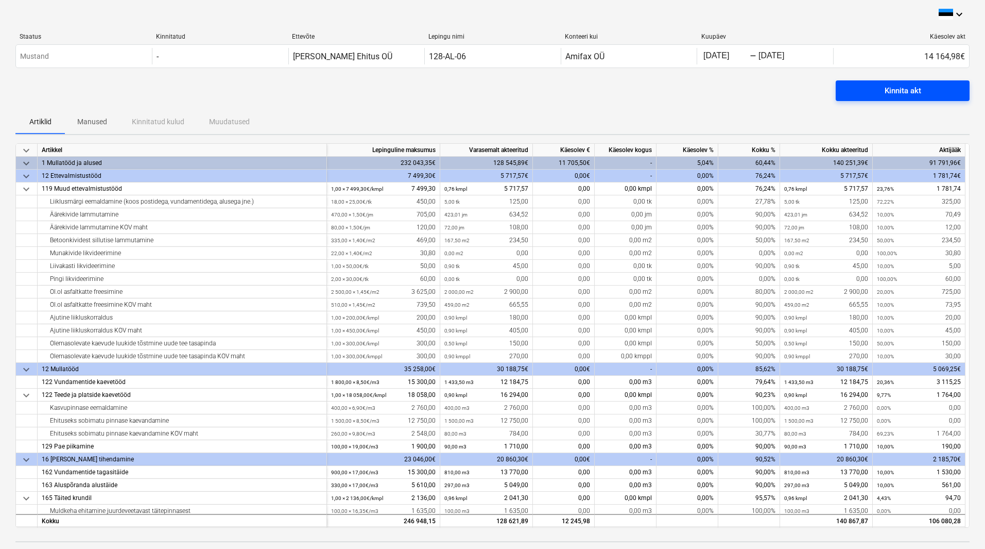
click at [916, 87] on div "Kinnita akt" at bounding box center [903, 90] width 37 height 13
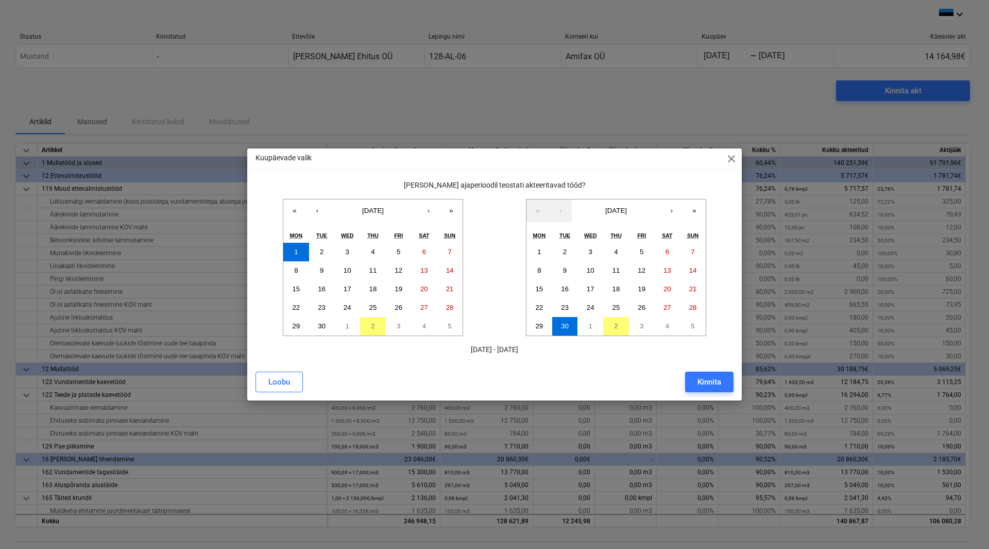
click at [708, 380] on div "Kinnita" at bounding box center [710, 381] width 24 height 13
